Goal: Find specific page/section: Find specific page/section

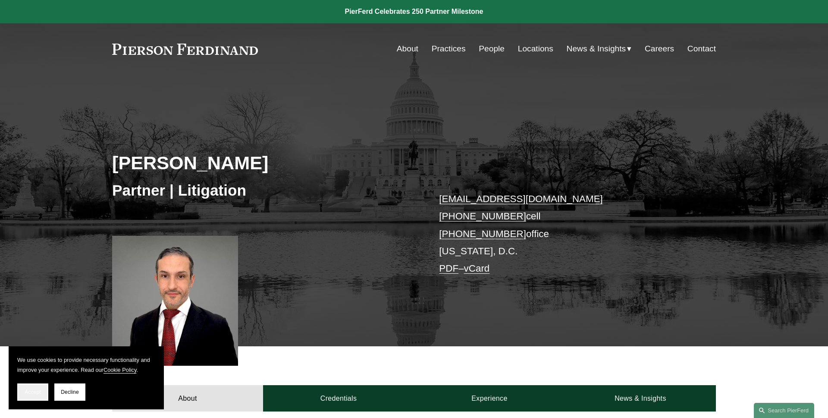
click at [38, 393] on span "Accept" at bounding box center [33, 392] width 16 height 6
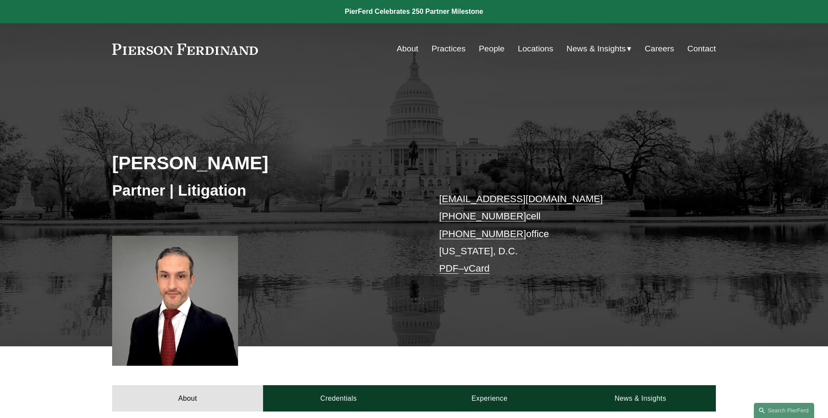
click at [481, 271] on link "vCard" at bounding box center [477, 268] width 26 height 11
click at [482, 273] on link "vCard" at bounding box center [477, 268] width 26 height 11
click at [0, 0] on span "Insights" at bounding box center [0, 0] width 0 height 0
click at [792, 407] on link "Search this site" at bounding box center [784, 410] width 60 height 15
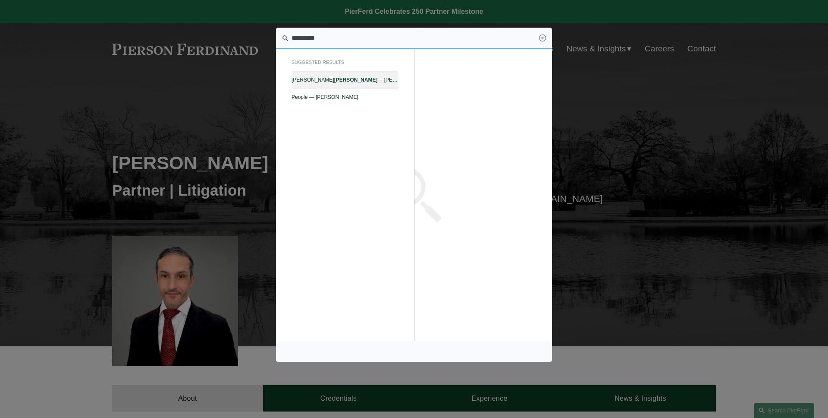
click at [391, 80] on span "Gary Rinkerman — Pierson Ferdinand LLP" at bounding box center [345, 80] width 107 height 6
type input "*********"
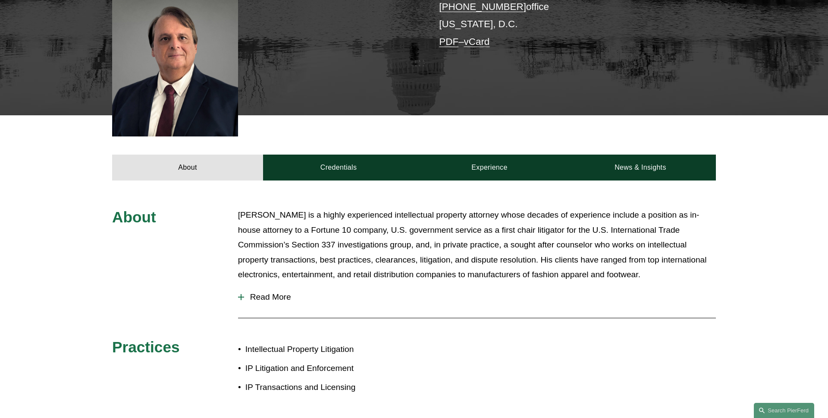
scroll to position [263, 0]
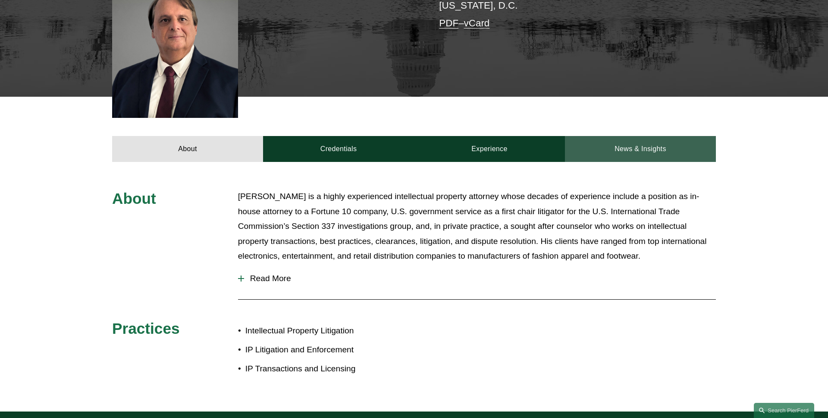
click at [620, 139] on link "News & Insights" at bounding box center [640, 149] width 151 height 26
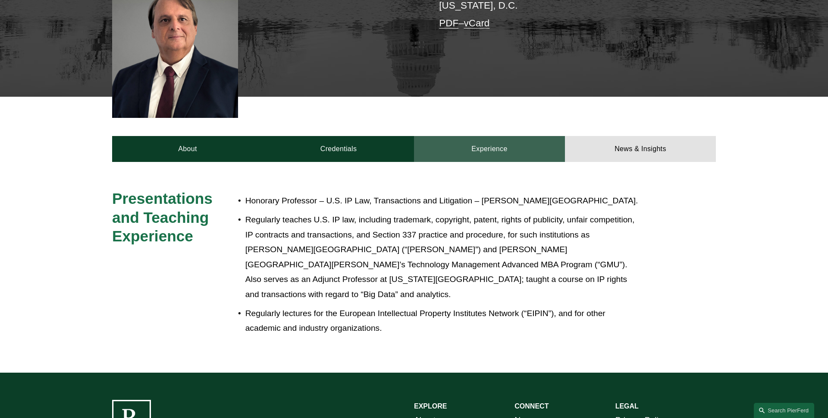
click at [471, 136] on link "Experience" at bounding box center [489, 149] width 151 height 26
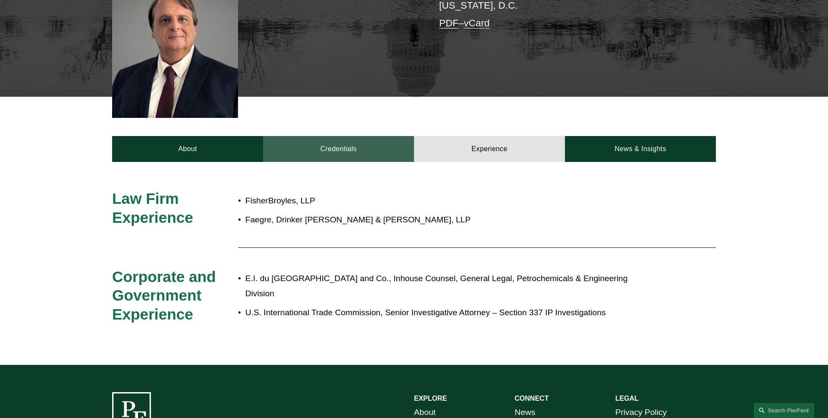
click at [352, 137] on link "Credentials" at bounding box center [338, 149] width 151 height 26
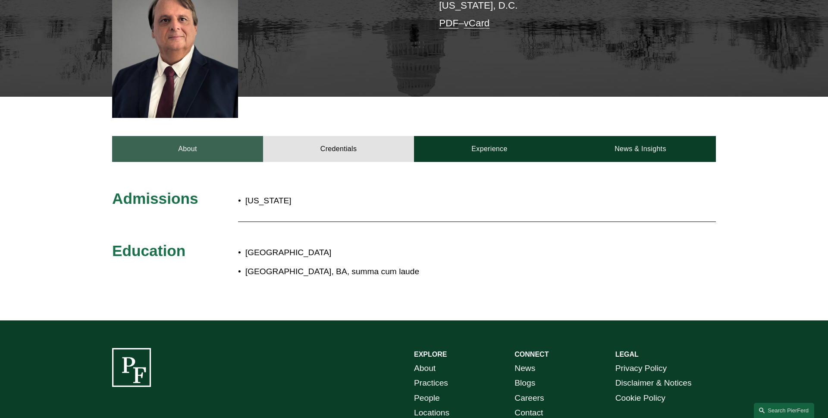
click at [207, 140] on link "About" at bounding box center [187, 149] width 151 height 26
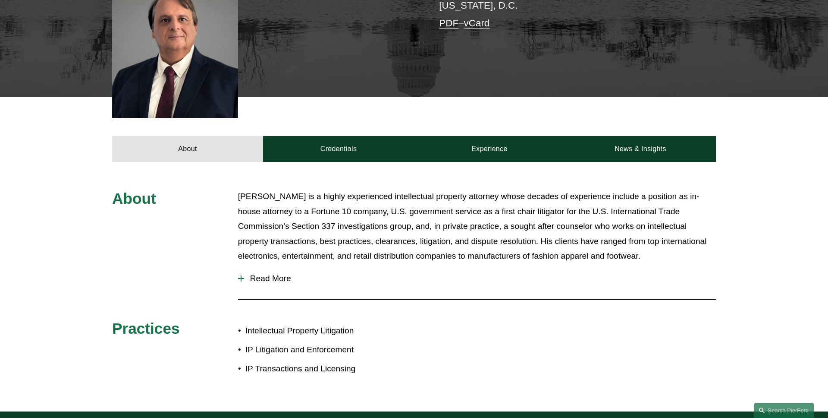
scroll to position [0, 0]
